Goal: Task Accomplishment & Management: Complete application form

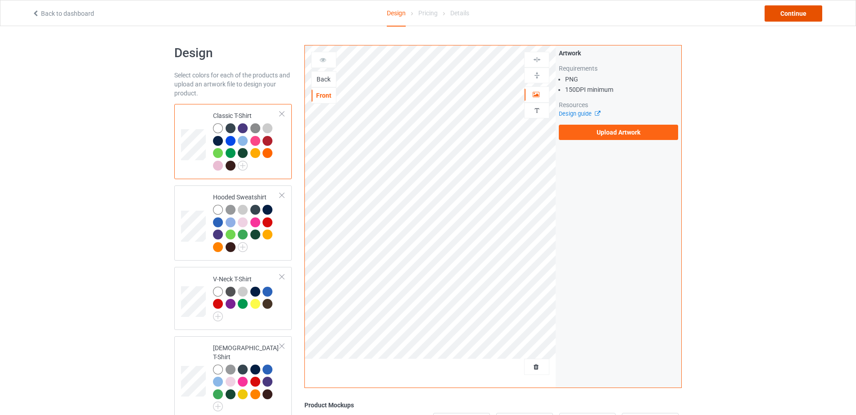
click at [791, 10] on div "Continue" at bounding box center [793, 13] width 58 height 16
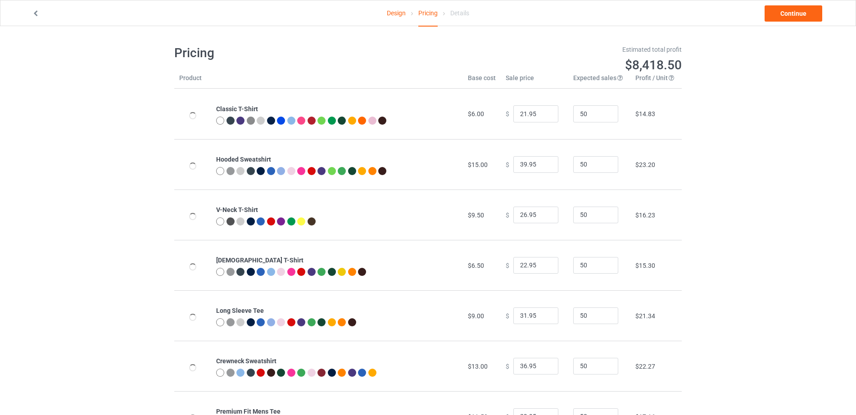
scroll to position [56, 0]
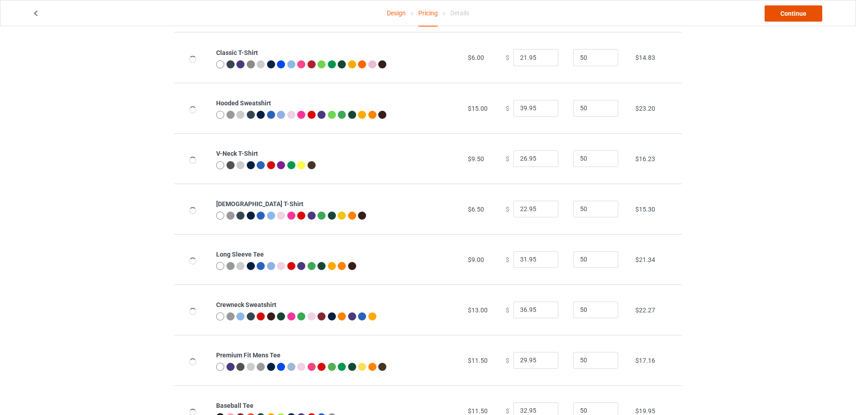
click at [790, 14] on link "Continue" at bounding box center [793, 13] width 58 height 16
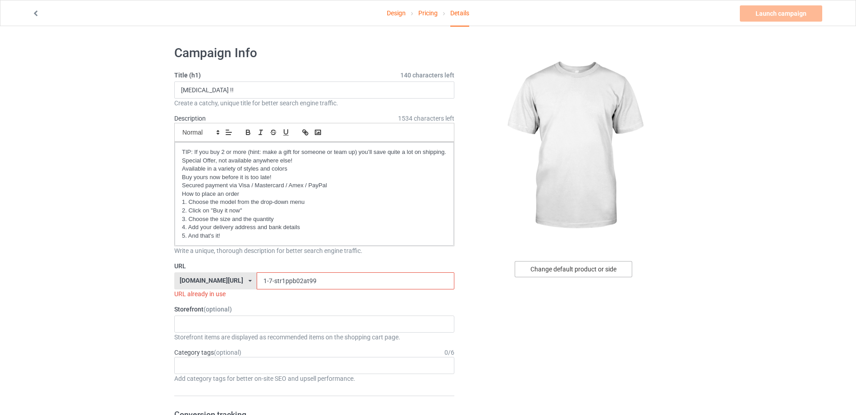
click at [589, 265] on div "Change default product or side" at bounding box center [572, 269] width 117 height 16
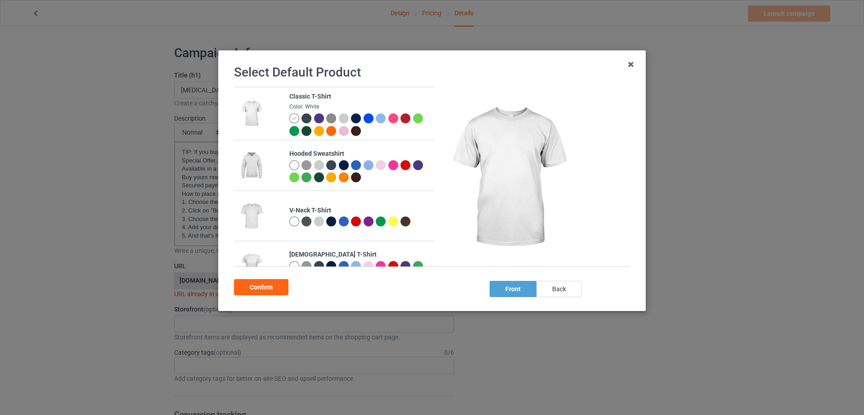
click at [569, 284] on div "back" at bounding box center [559, 289] width 45 height 16
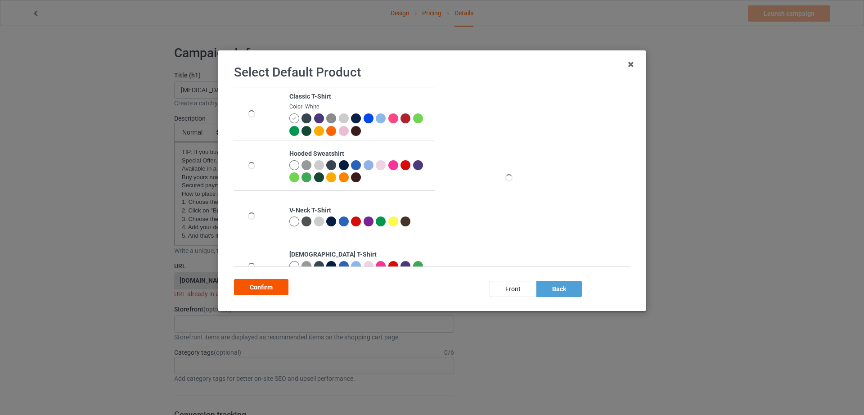
click at [276, 284] on div "Confirm" at bounding box center [261, 287] width 54 height 16
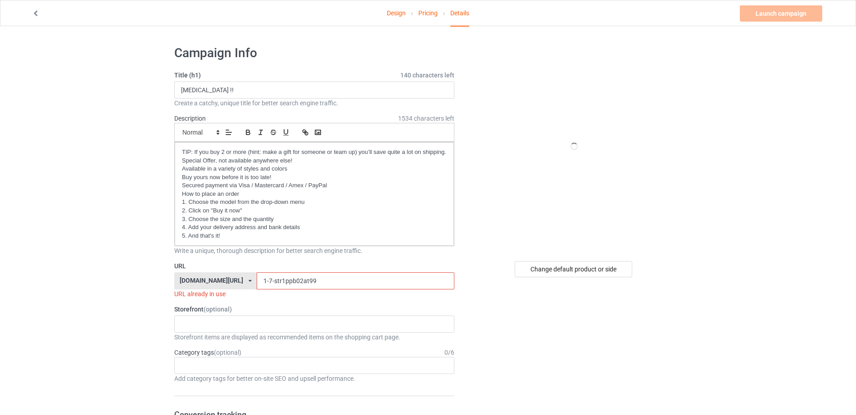
drag, startPoint x: 244, startPoint y: 285, endPoint x: 214, endPoint y: 288, distance: 29.8
click at [214, 288] on div "teechip.com/ teechip.com/ 587d0d41cee36fd012c64a69 1-7-str1ppb02at99" at bounding box center [314, 280] width 280 height 17
drag, startPoint x: 246, startPoint y: 287, endPoint x: 224, endPoint y: 287, distance: 22.1
click at [224, 287] on div "teechip.com/ teechip.com/ 587d0d41cee36fd012c64a69 1-7-str1ppb02at99" at bounding box center [314, 280] width 280 height 17
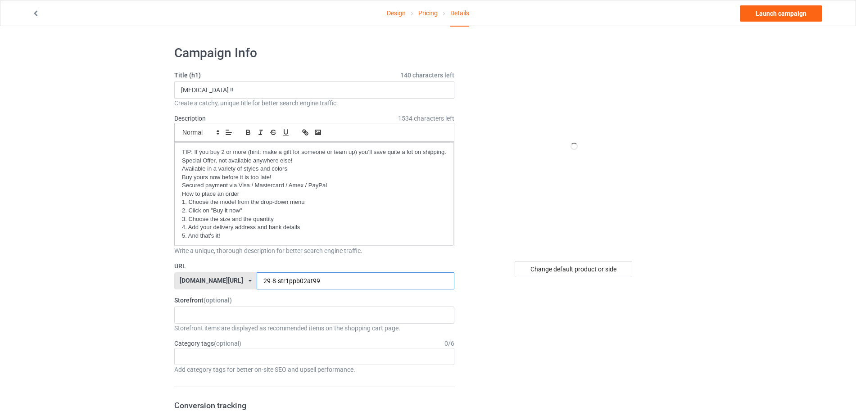
click at [304, 280] on input "29-8-str1ppb02at99" at bounding box center [355, 280] width 197 height 17
type input "29-8-str1ppb02at18"
click at [783, 19] on link "Launch campaign" at bounding box center [781, 13] width 82 height 16
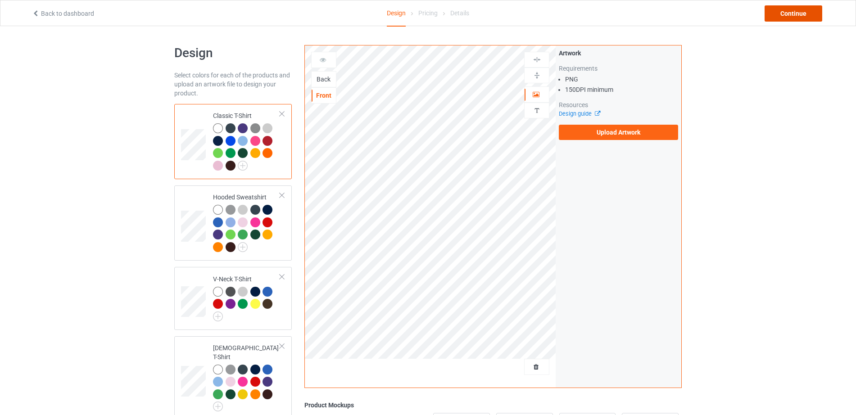
click at [784, 15] on div "Continue" at bounding box center [793, 13] width 58 height 16
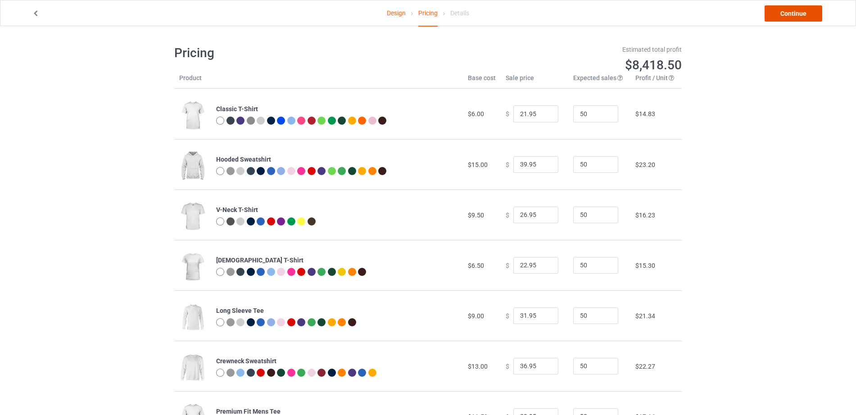
click at [784, 15] on link "Continue" at bounding box center [793, 13] width 58 height 16
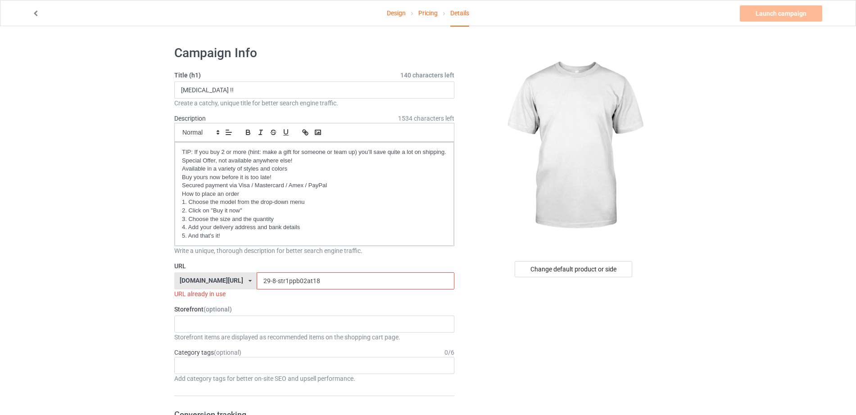
click at [309, 281] on input "29-8-str1ppb02at18" at bounding box center [355, 280] width 197 height 17
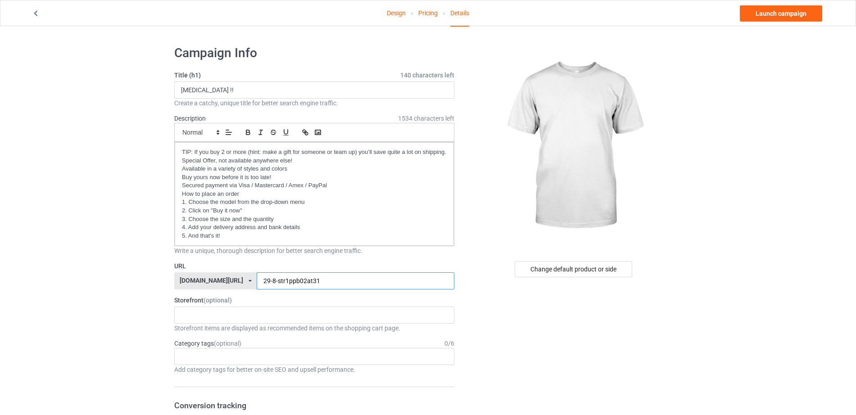
type input "29-8-str1ppb02at31"
click at [582, 268] on div "Change default product or side" at bounding box center [572, 269] width 117 height 16
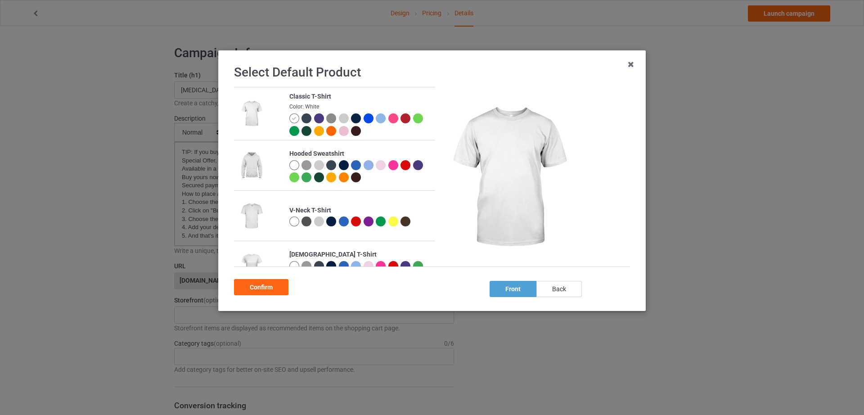
click at [564, 288] on div "back" at bounding box center [559, 289] width 45 height 16
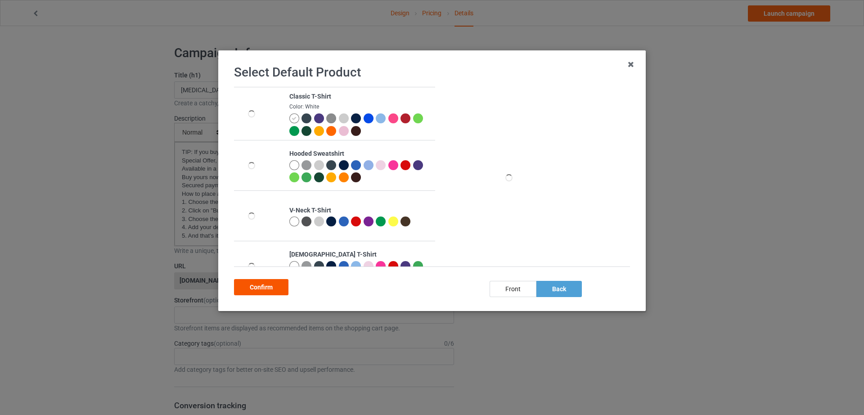
click at [271, 286] on div "Confirm" at bounding box center [261, 287] width 54 height 16
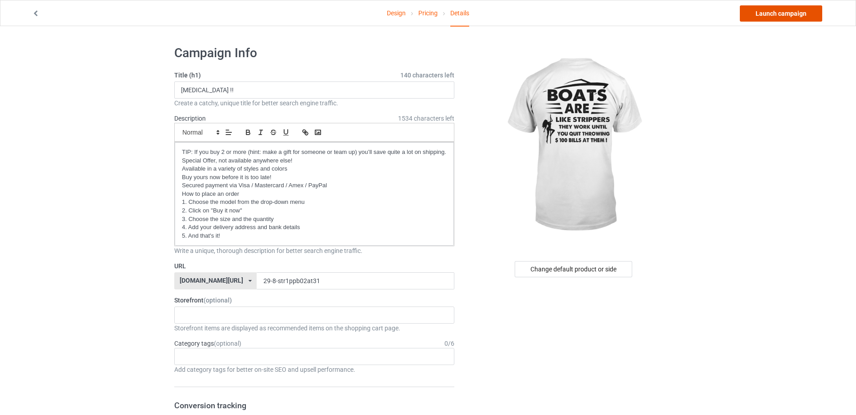
click at [777, 11] on link "Launch campaign" at bounding box center [781, 13] width 82 height 16
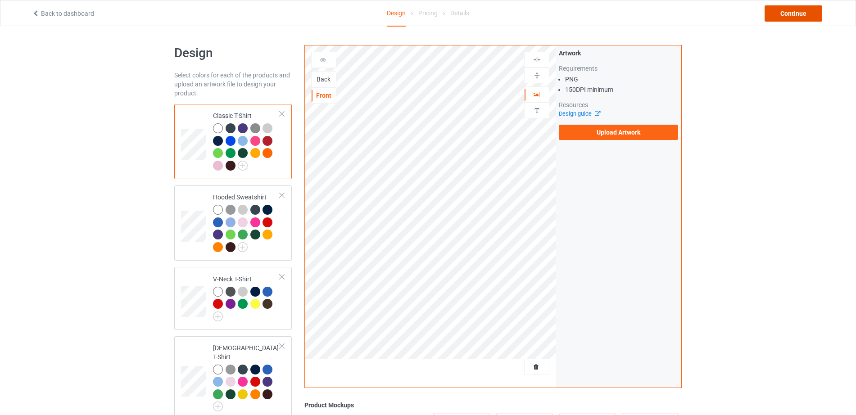
click at [792, 10] on div "Continue" at bounding box center [793, 13] width 58 height 16
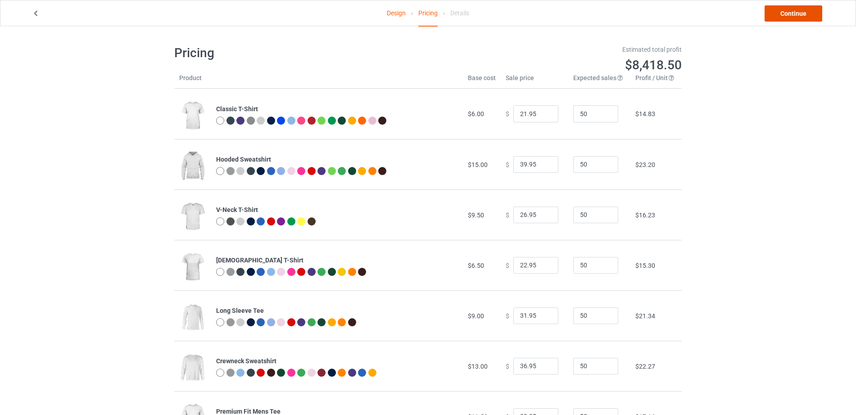
click at [792, 10] on link "Continue" at bounding box center [793, 13] width 58 height 16
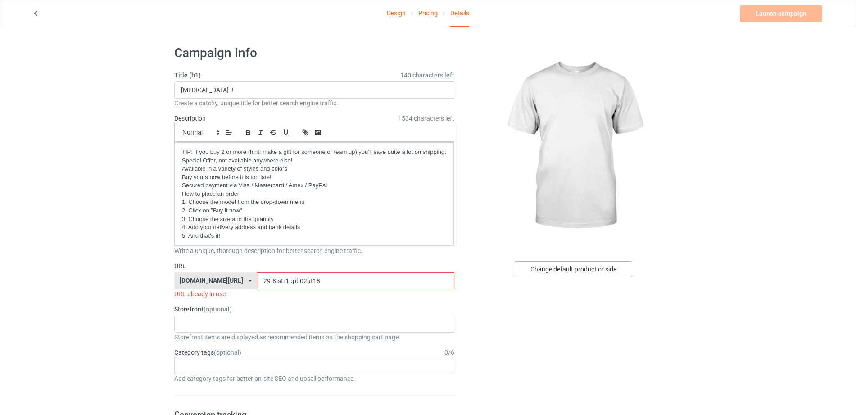
click at [556, 265] on div "Change default product or side" at bounding box center [572, 269] width 117 height 16
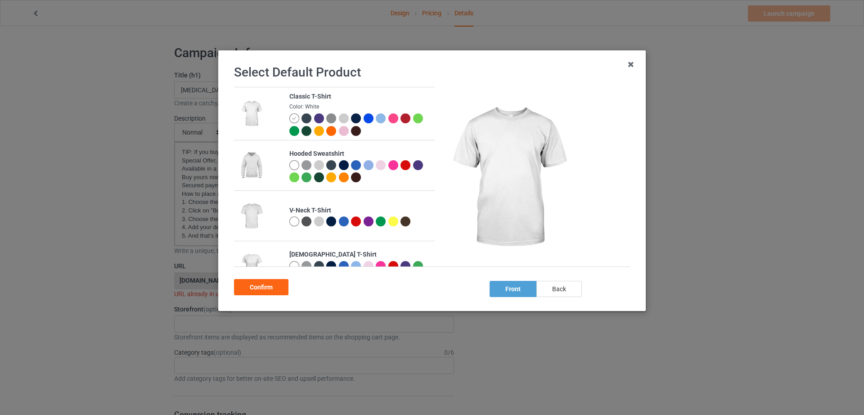
click at [566, 289] on div "back" at bounding box center [559, 289] width 45 height 16
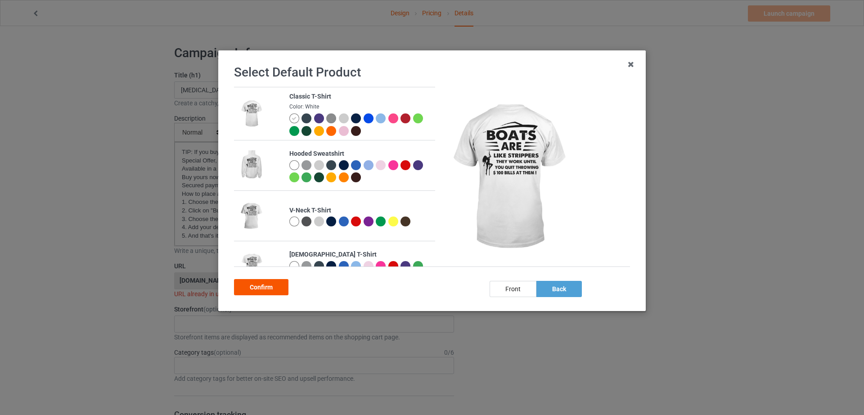
click at [269, 289] on div "Confirm" at bounding box center [261, 287] width 54 height 16
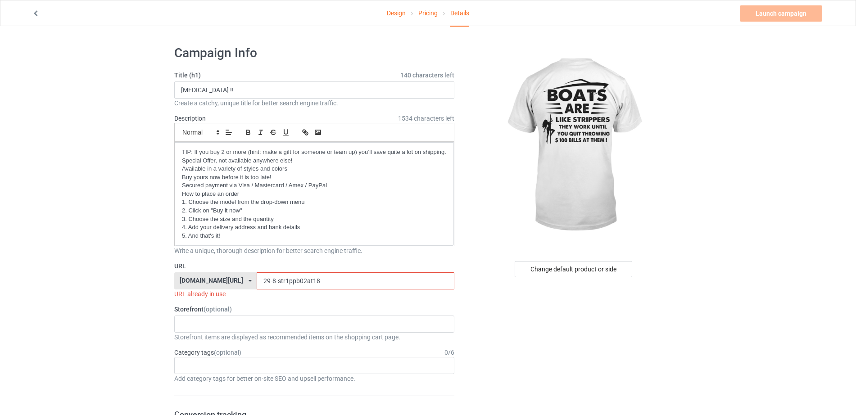
click at [333, 278] on input "29-8-str1ppb02at18" at bounding box center [355, 280] width 197 height 17
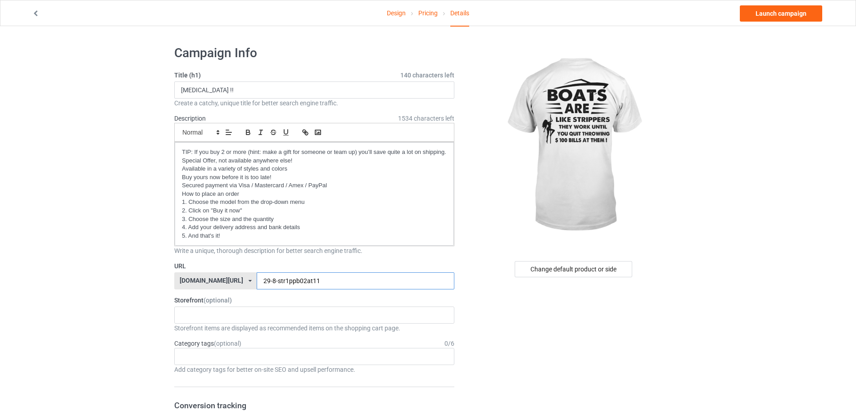
click at [286, 274] on input "29-8-str1ppb02at11" at bounding box center [355, 280] width 197 height 17
type input "29-8-str1ppb02at611"
click at [765, 9] on link "Launch campaign" at bounding box center [781, 13] width 82 height 16
